Goal: Information Seeking & Learning: Learn about a topic

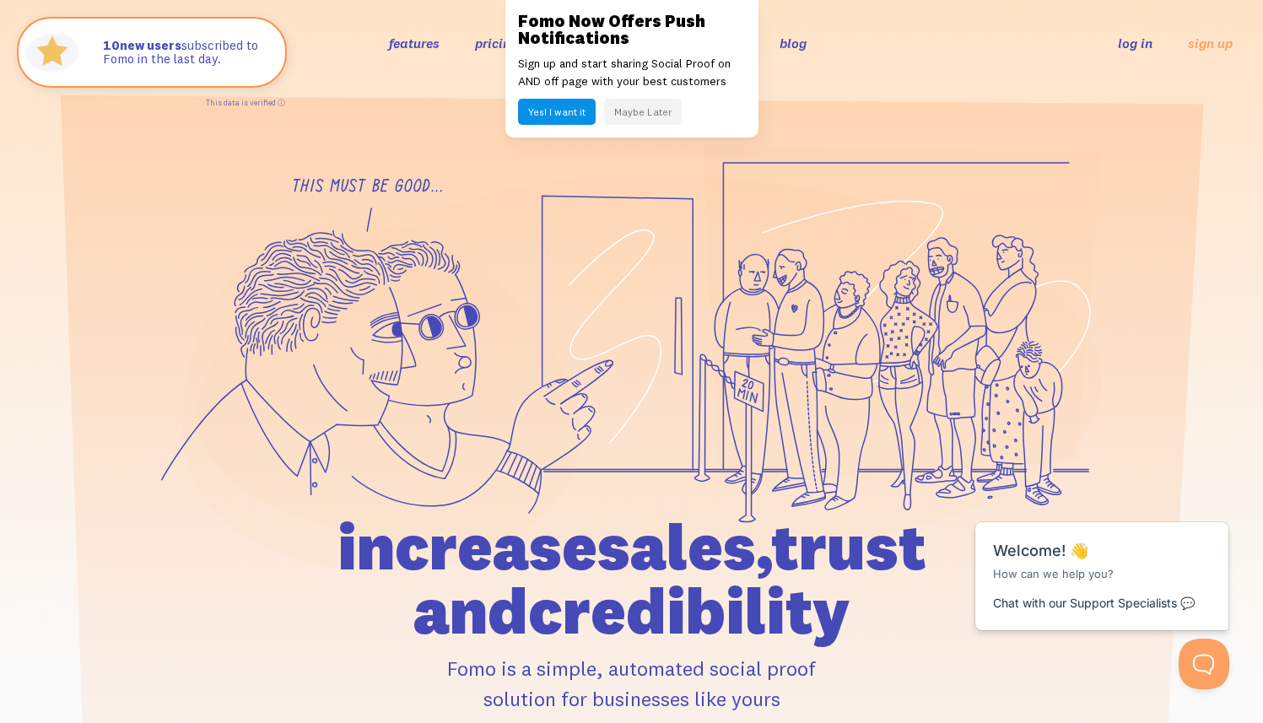
click at [648, 105] on button "Maybe Later" at bounding box center [643, 112] width 78 height 26
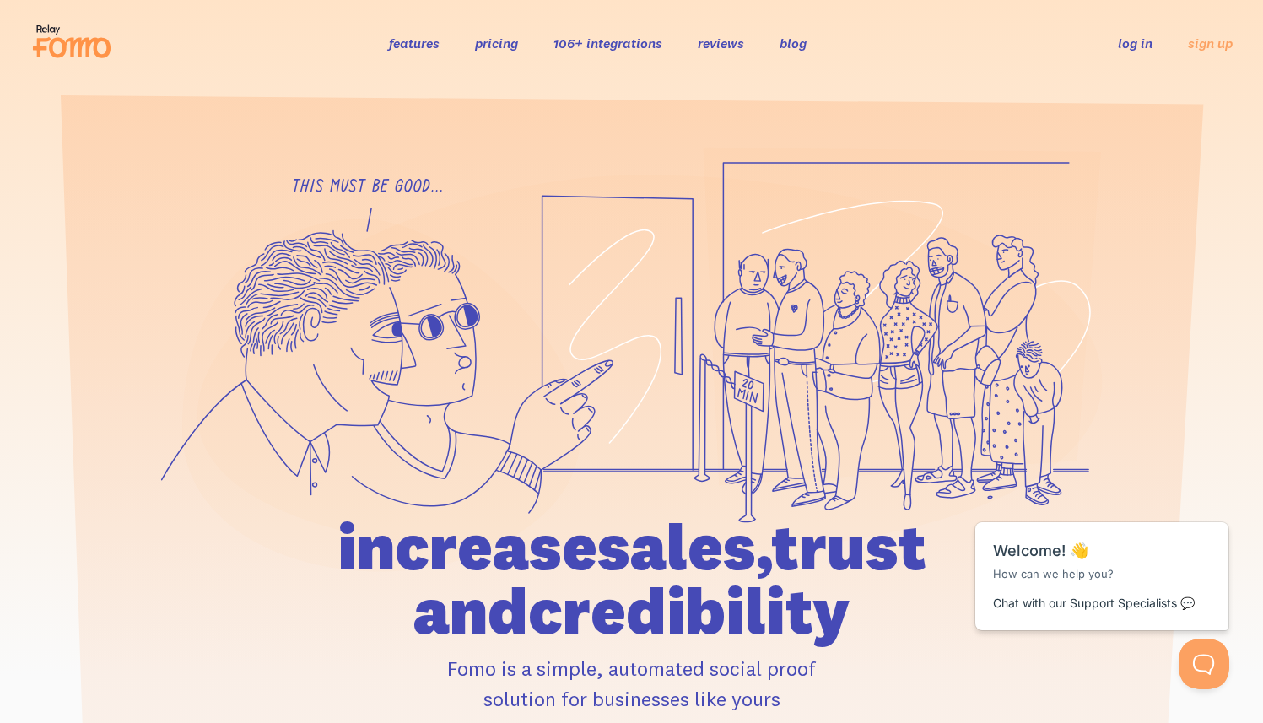
click at [488, 49] on link "pricing" at bounding box center [496, 43] width 43 height 17
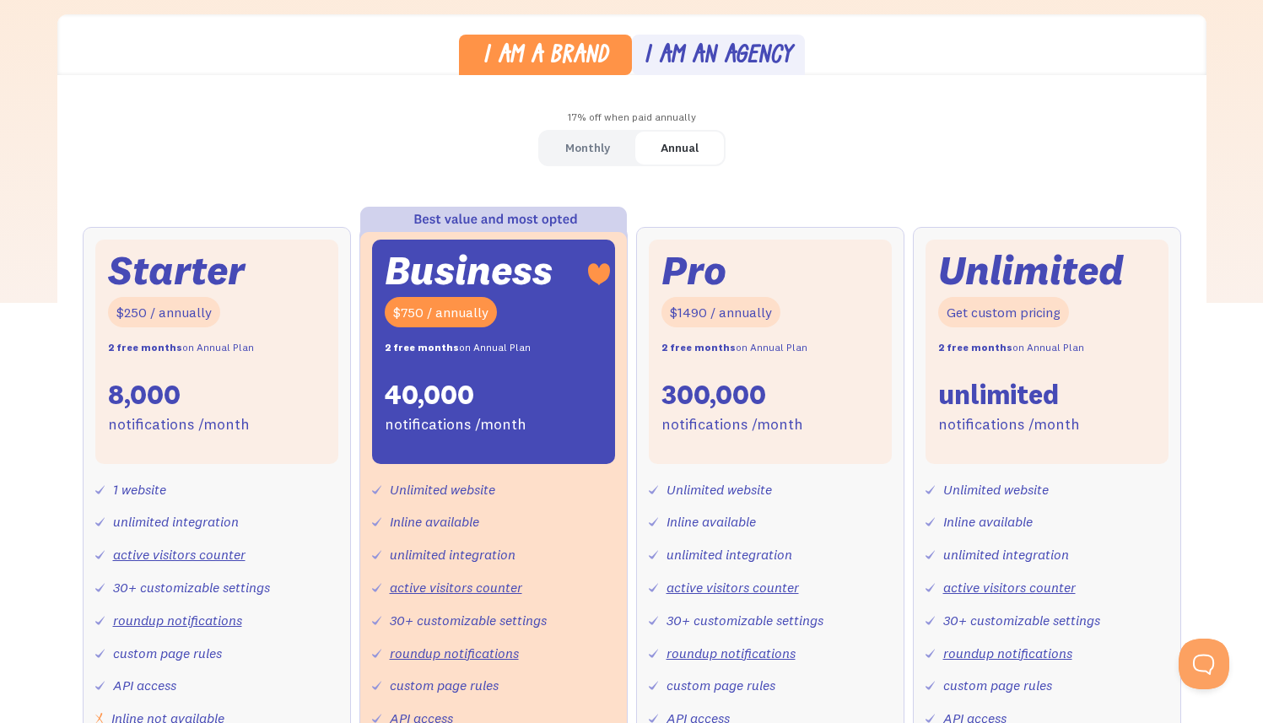
scroll to position [466, 0]
drag, startPoint x: 611, startPoint y: 144, endPoint x: 564, endPoint y: 154, distance: 48.1
click at [611, 144] on link "Monthly" at bounding box center [587, 148] width 95 height 33
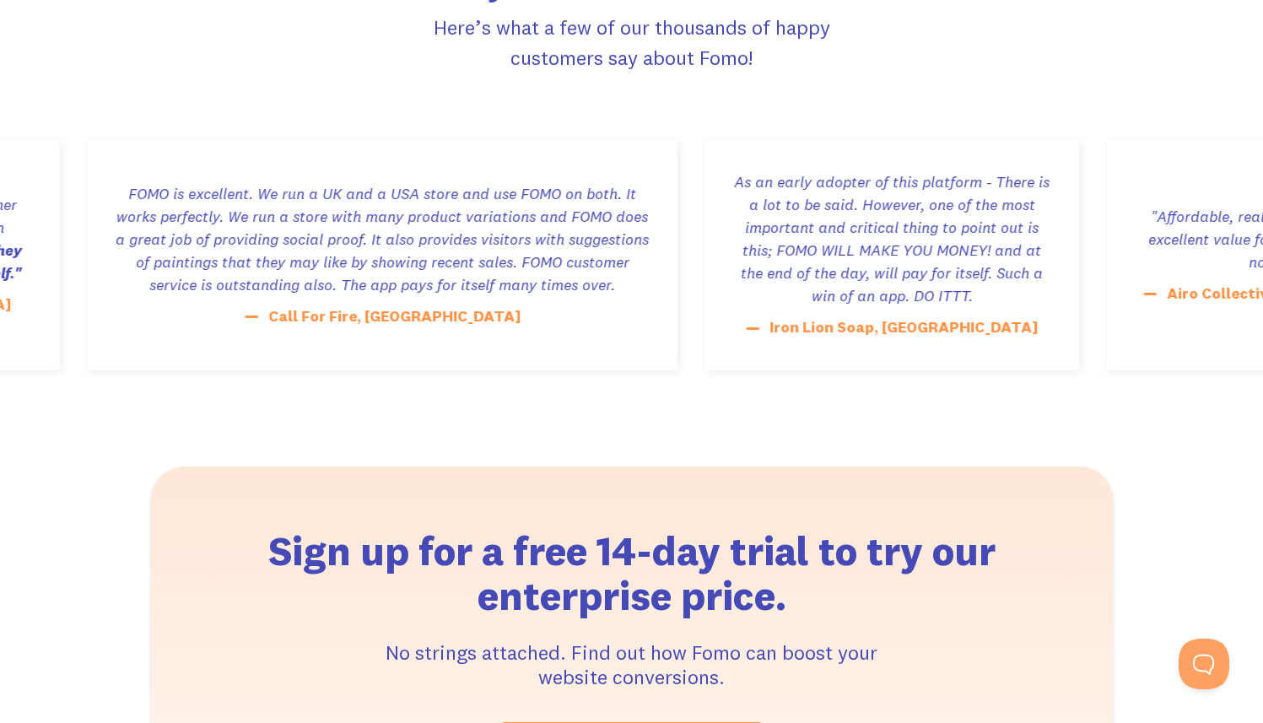
scroll to position [2991, 0]
